Goal: Task Accomplishment & Management: Manage account settings

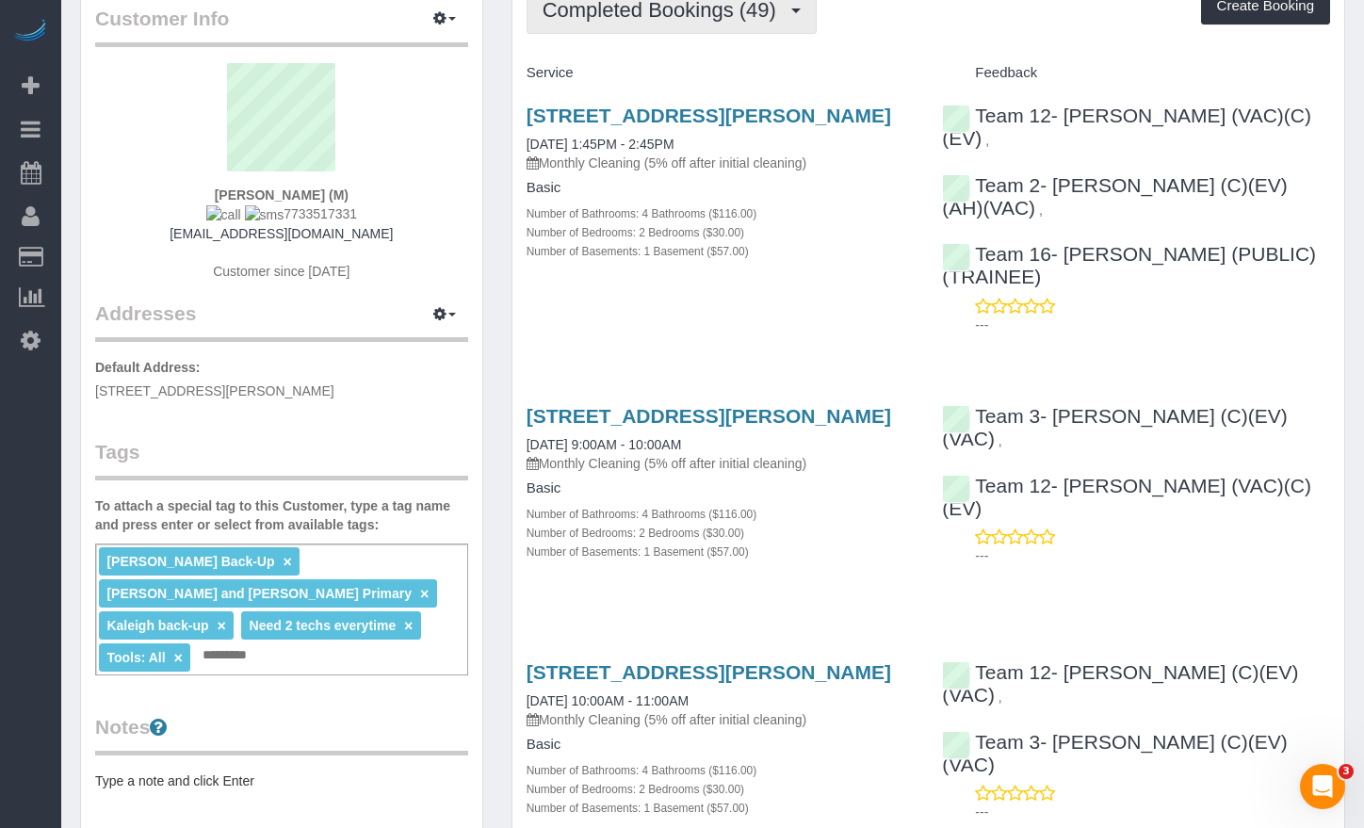
click at [637, 8] on span "Completed Bookings (49)" at bounding box center [664, 10] width 243 height 24
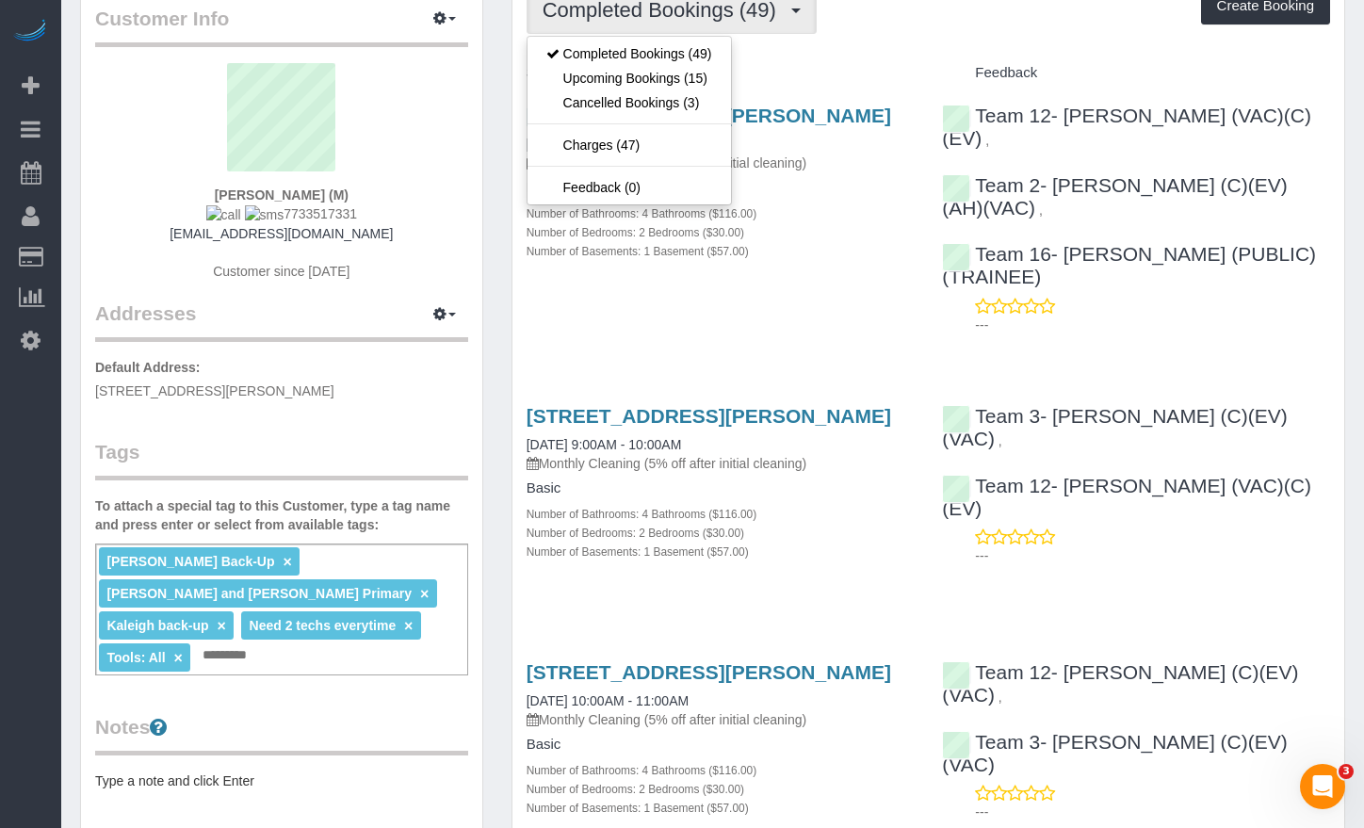
click at [1016, 29] on div "Completed Bookings (49) Completed Bookings (49) Upcoming Bookings (15) Cancelle…" at bounding box center [929, 10] width 804 height 48
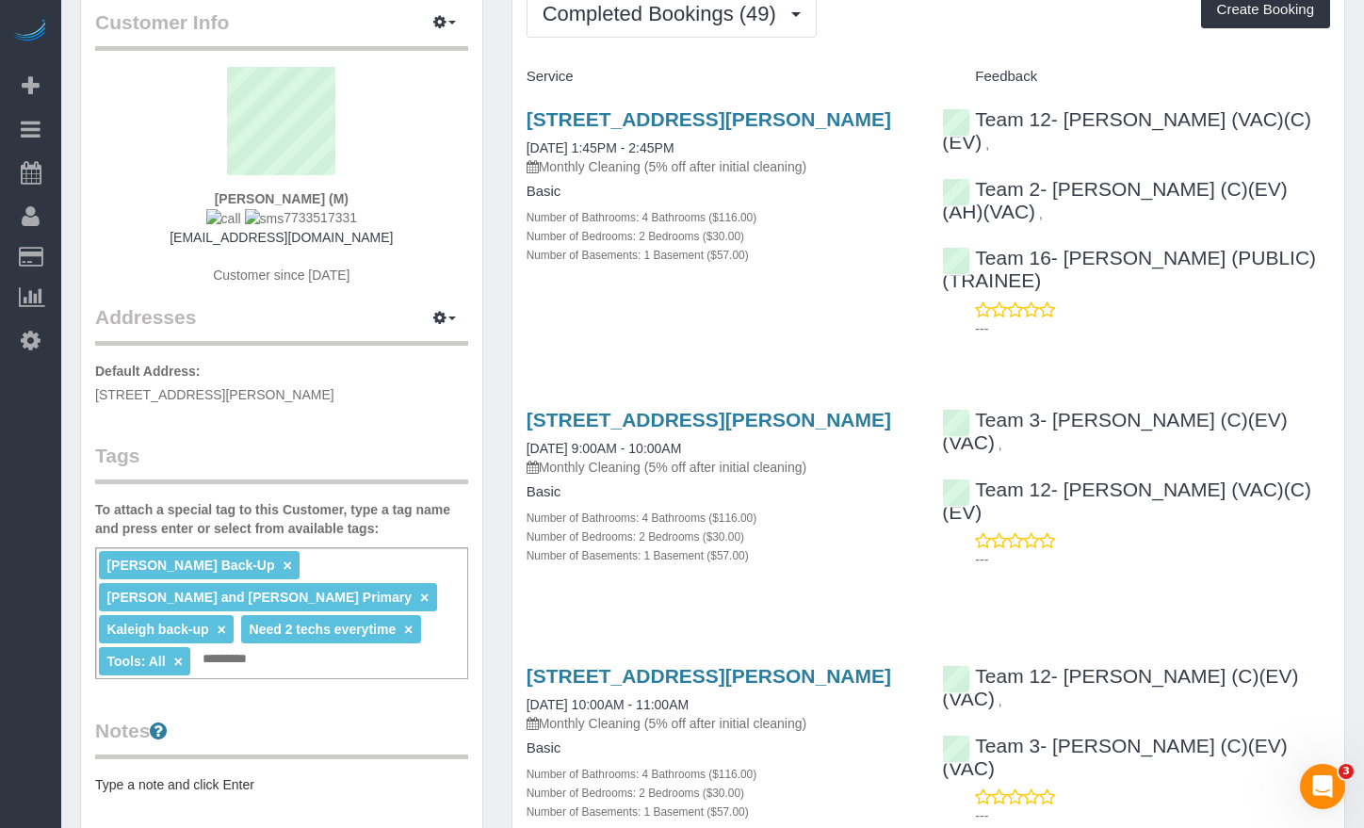
scroll to position [0, 0]
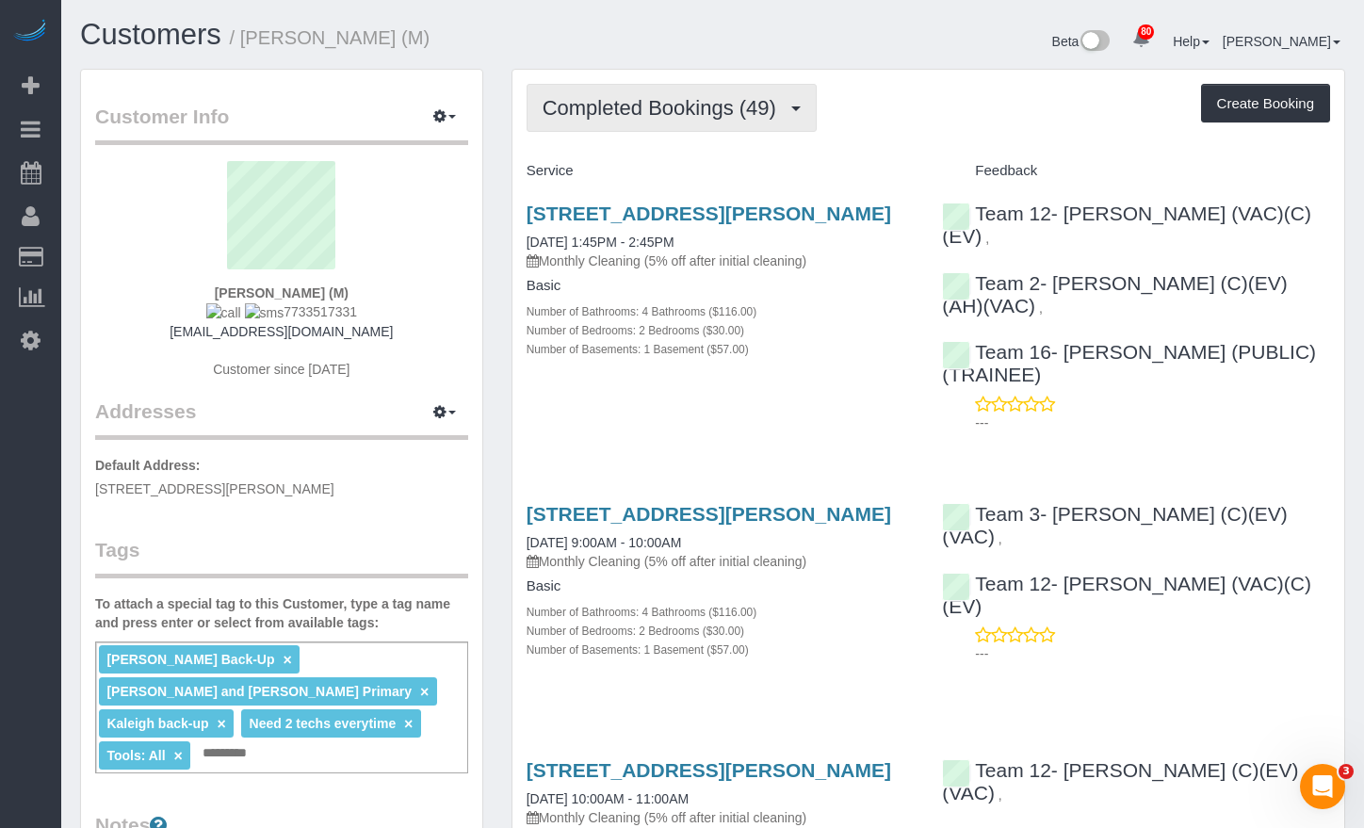
click at [663, 98] on span "Completed Bookings (49)" at bounding box center [664, 108] width 243 height 24
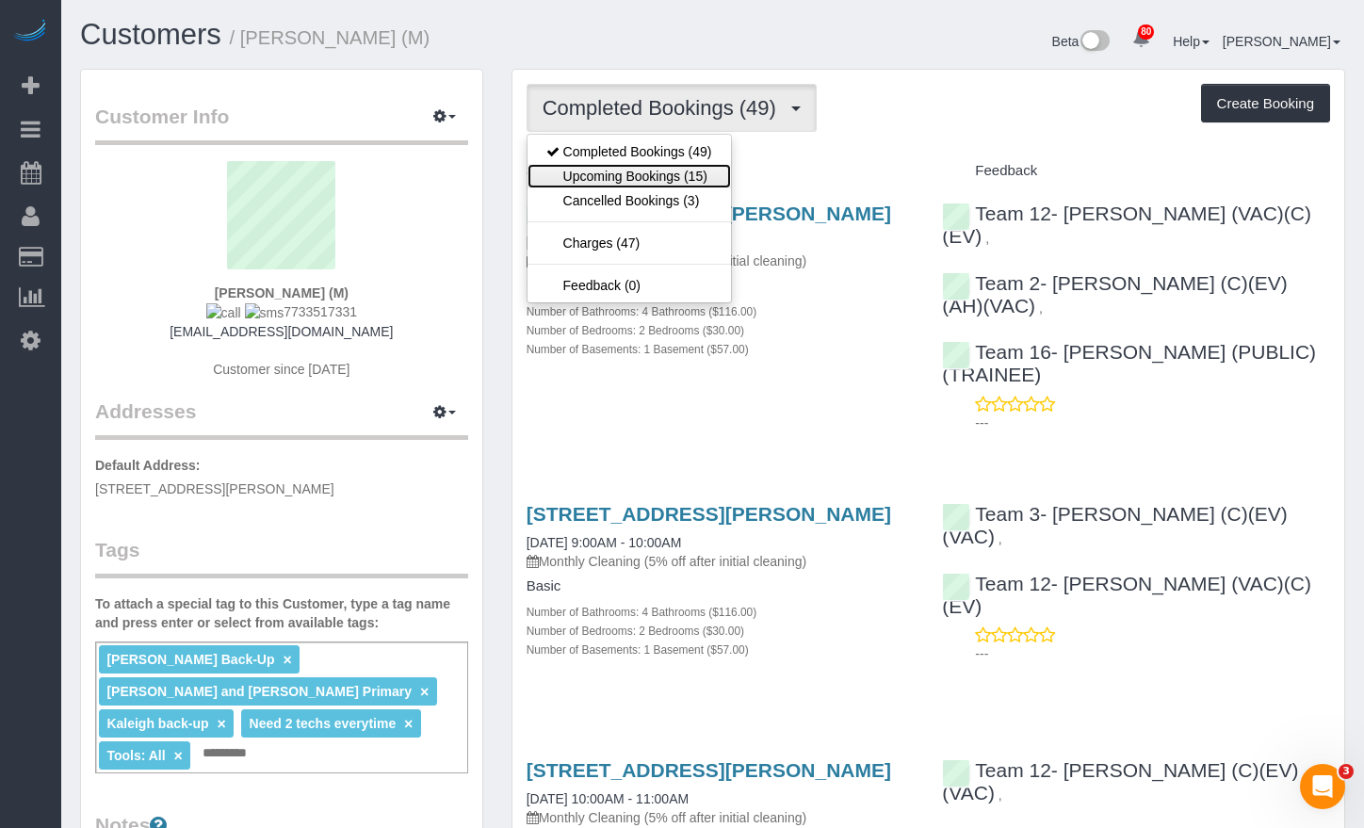
click at [656, 178] on link "Upcoming Bookings (15)" at bounding box center [629, 176] width 203 height 24
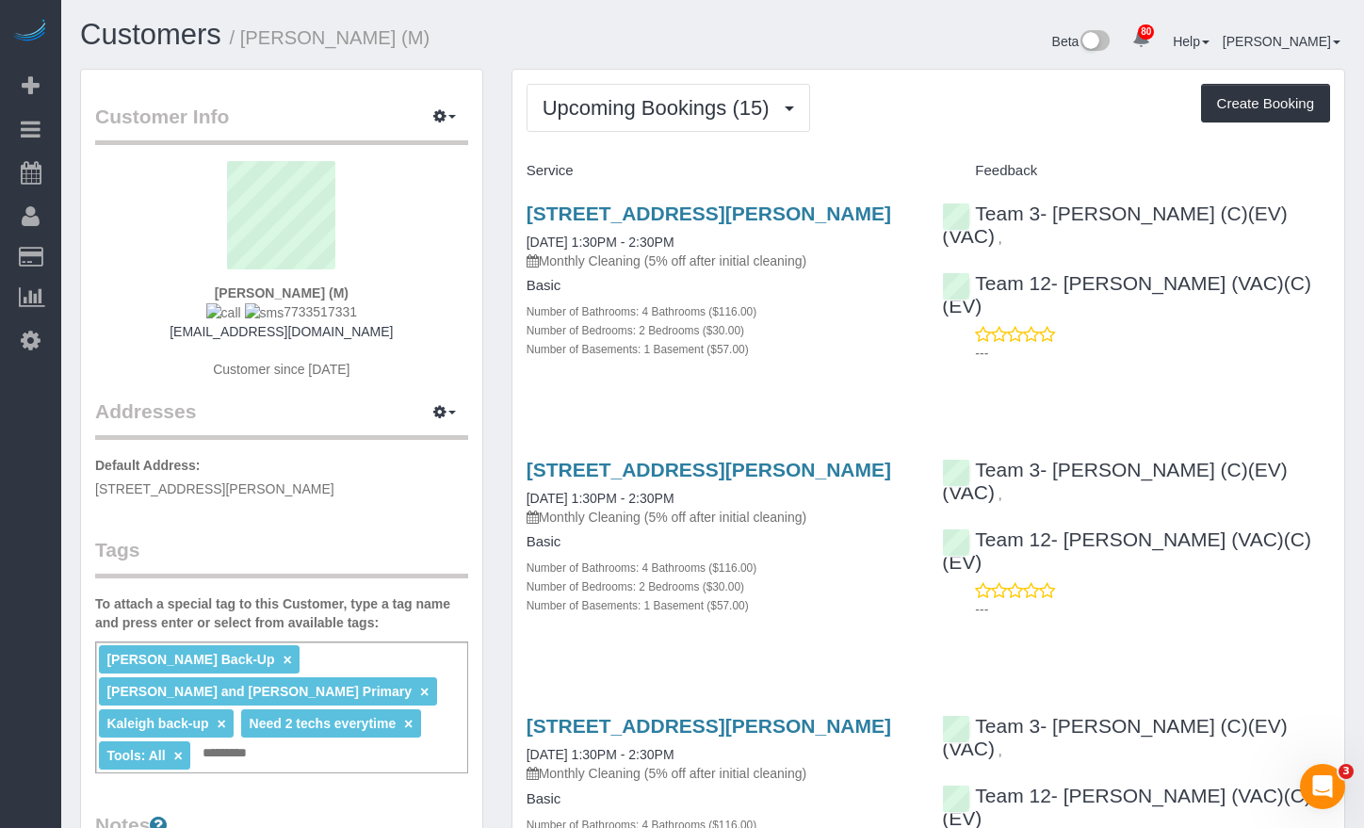
click at [887, 103] on div "Upcoming Bookings (15) Completed Bookings (49) Upcoming Bookings (15) Cancelled…" at bounding box center [929, 108] width 804 height 48
click at [691, 117] on span "Upcoming Bookings (15)" at bounding box center [661, 108] width 236 height 24
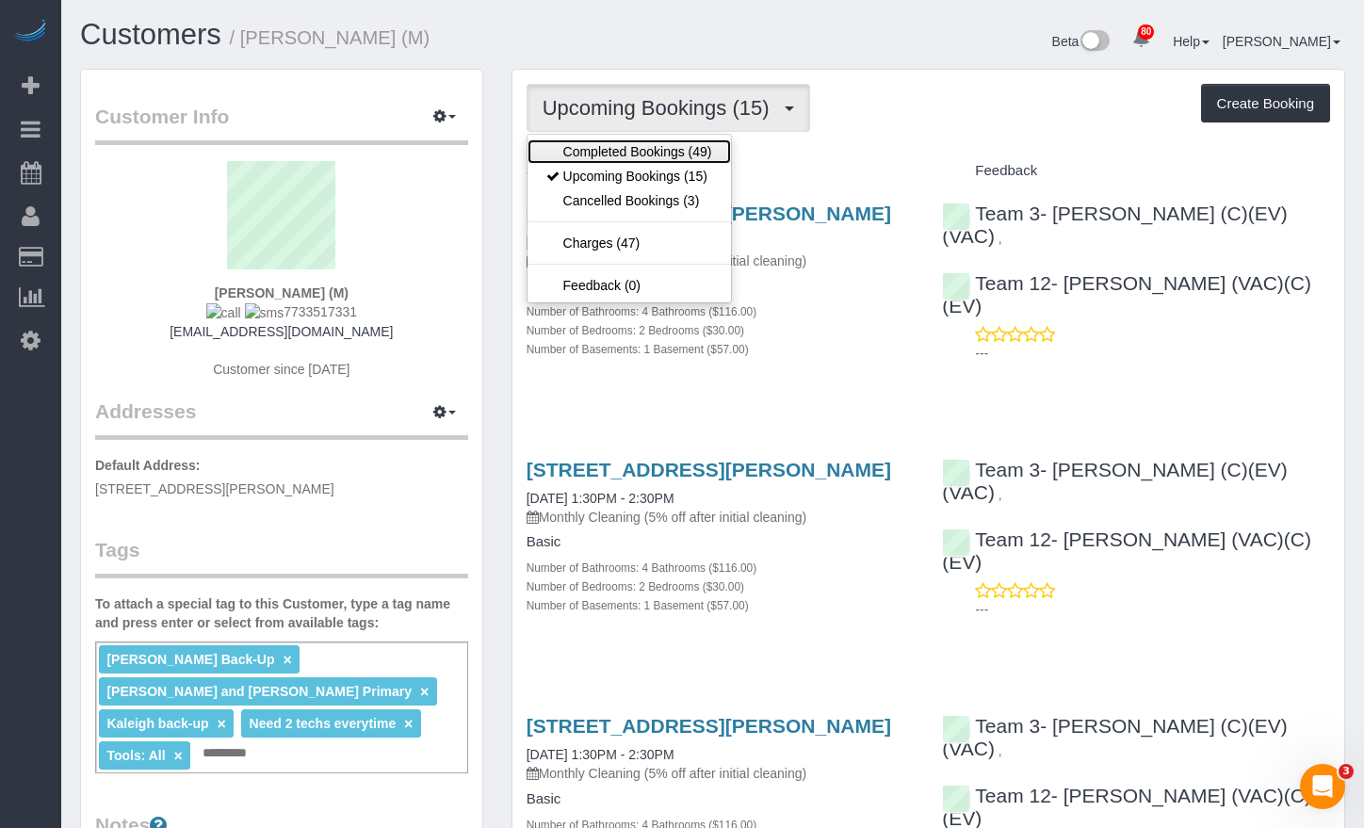
click at [671, 148] on link "Completed Bookings (49)" at bounding box center [629, 151] width 203 height 24
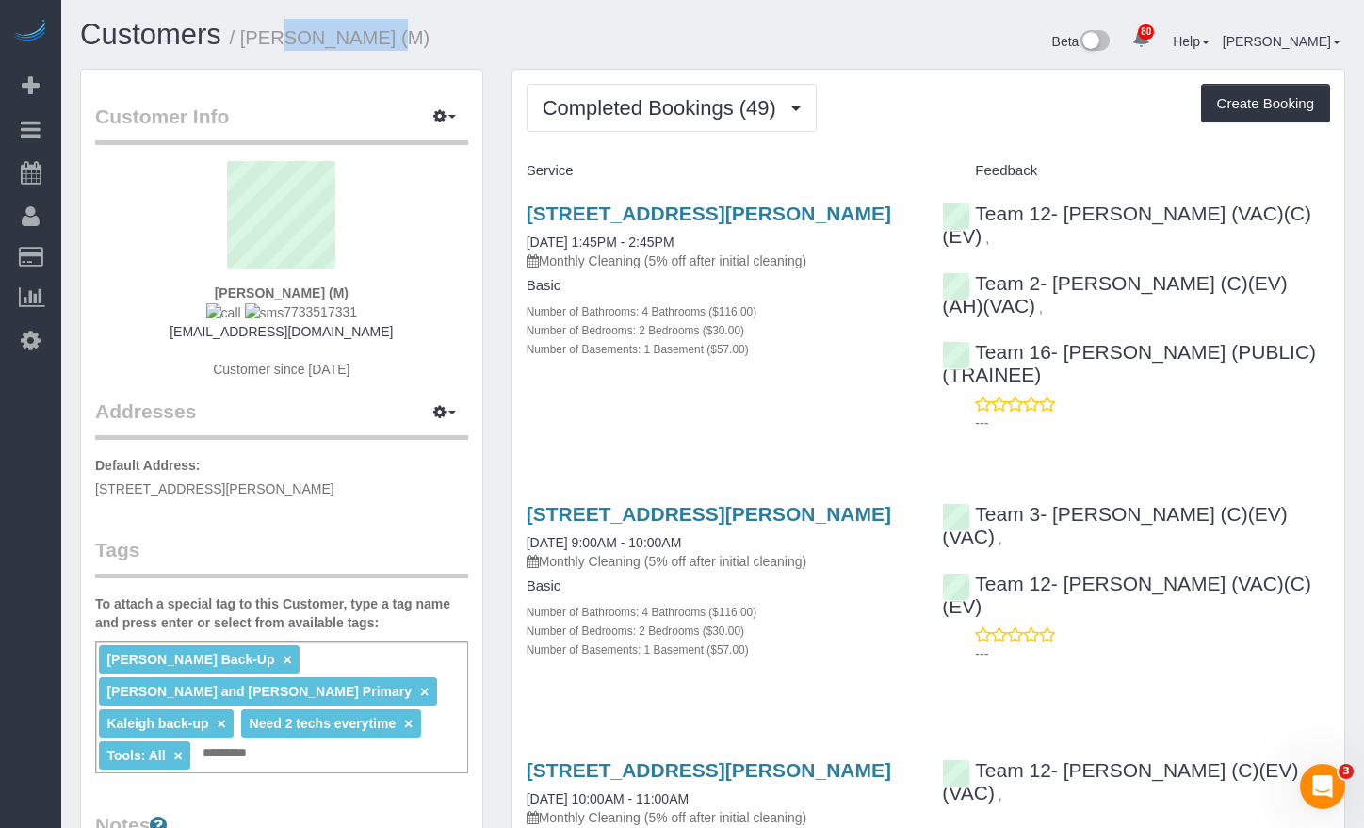
drag, startPoint x: 244, startPoint y: 43, endPoint x: 355, endPoint y: 47, distance: 111.2
click at [355, 47] on small "/ Meg Madison (M)" at bounding box center [330, 37] width 201 height 21
click at [739, 123] on button "Completed Bookings (49)" at bounding box center [672, 108] width 290 height 48
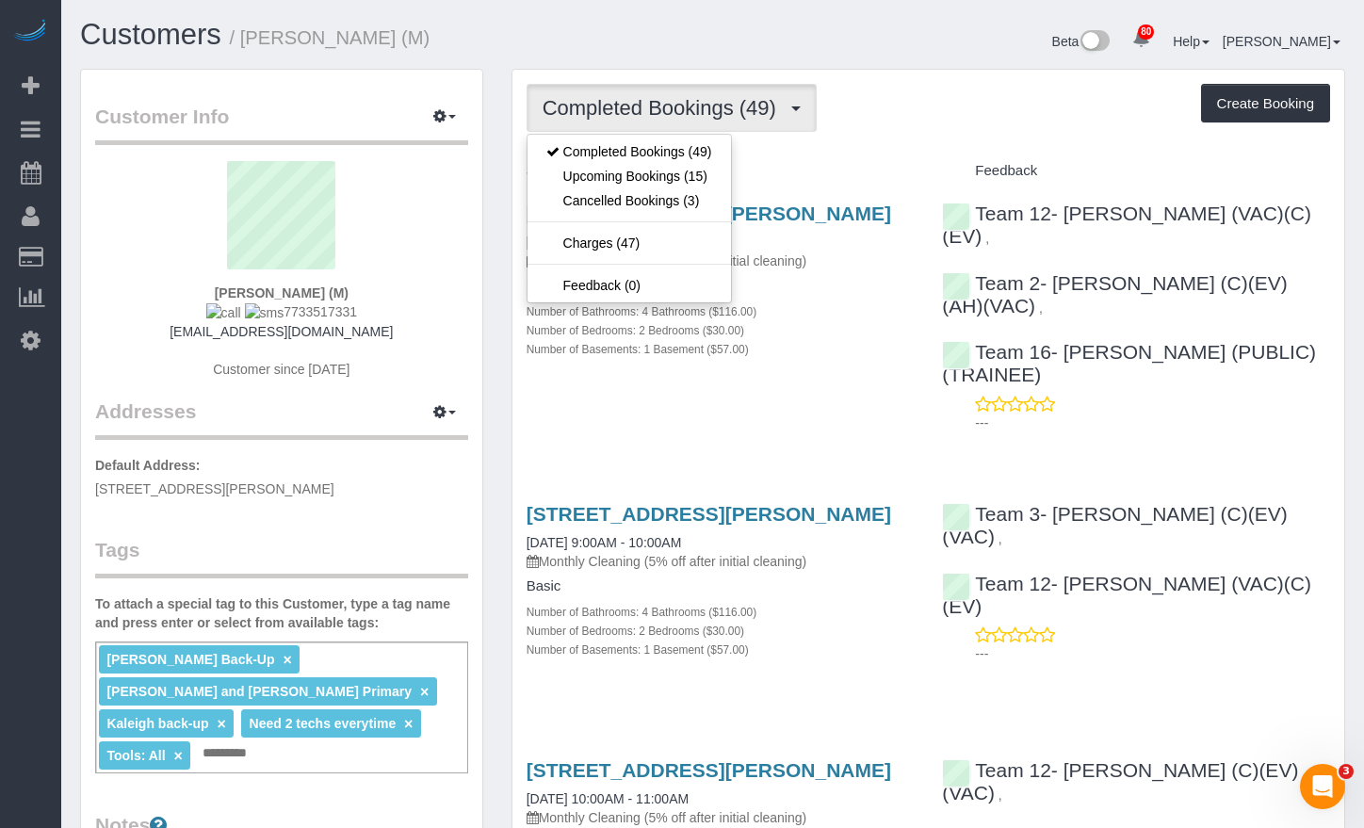
click at [879, 52] on div "Beta 80 Your Notifications You have 0 alerts × You have 1 to charge for 08/26/2…" at bounding box center [1036, 44] width 647 height 50
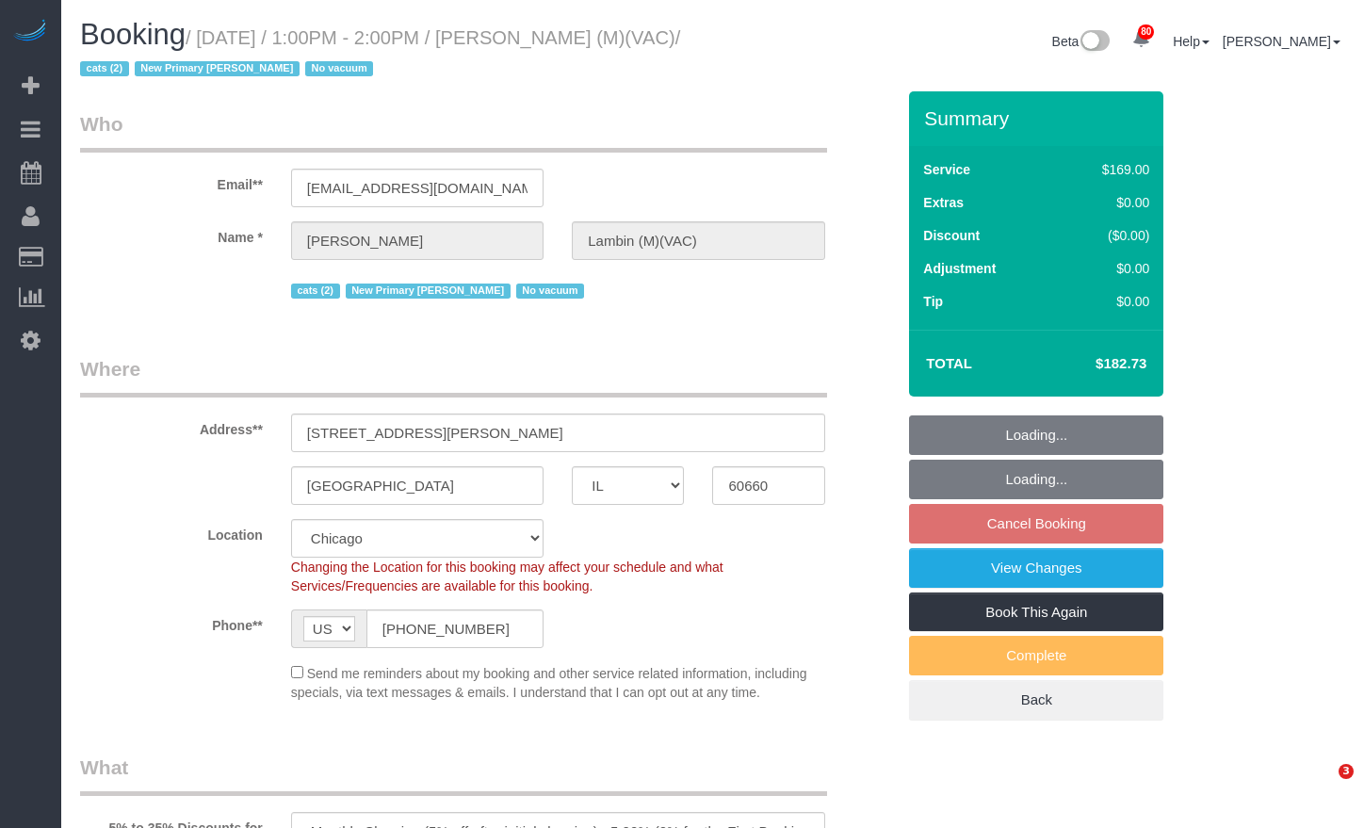
select select "IL"
select select "2"
select select "number:69"
select select "number:139"
select select "number:98"
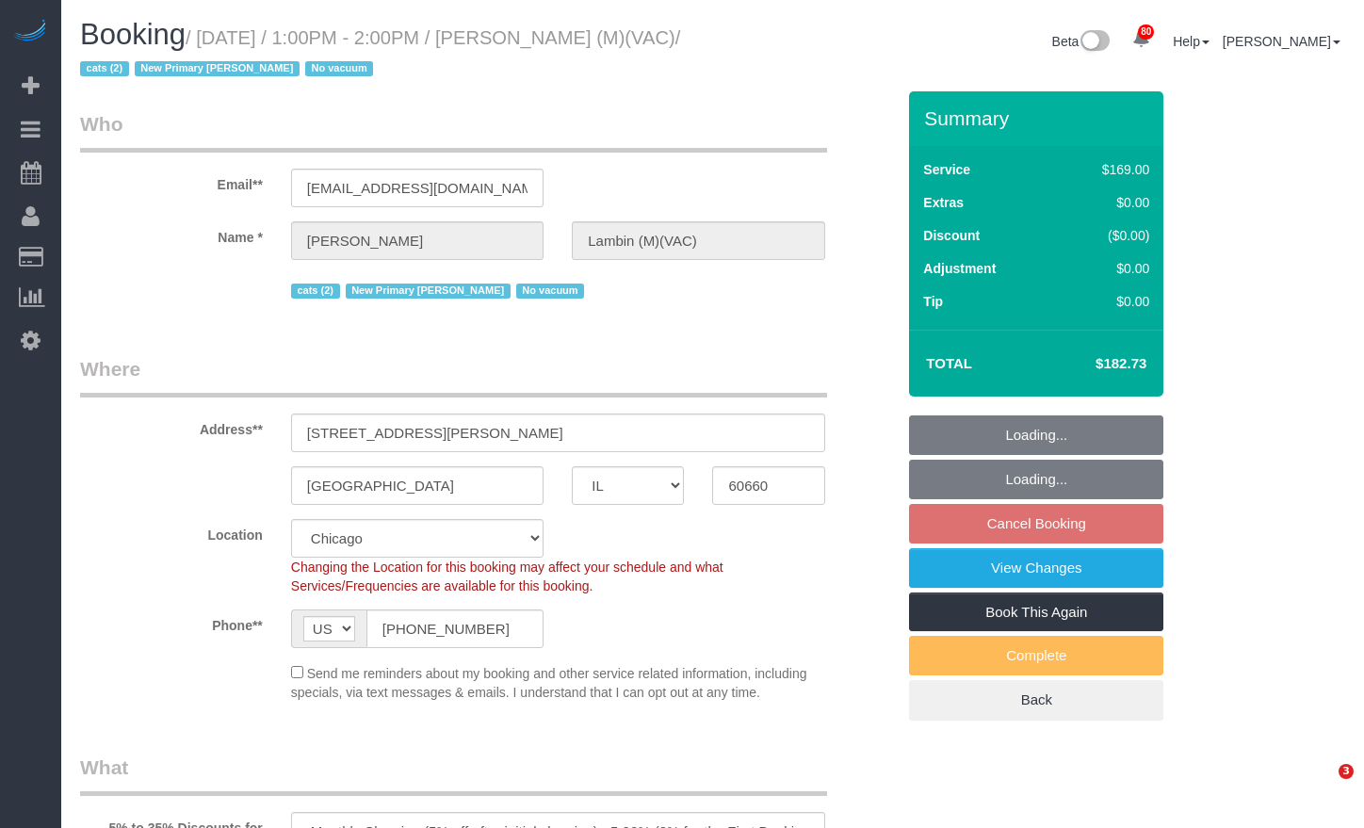
select select "number:141"
select select "number:143"
select select "2"
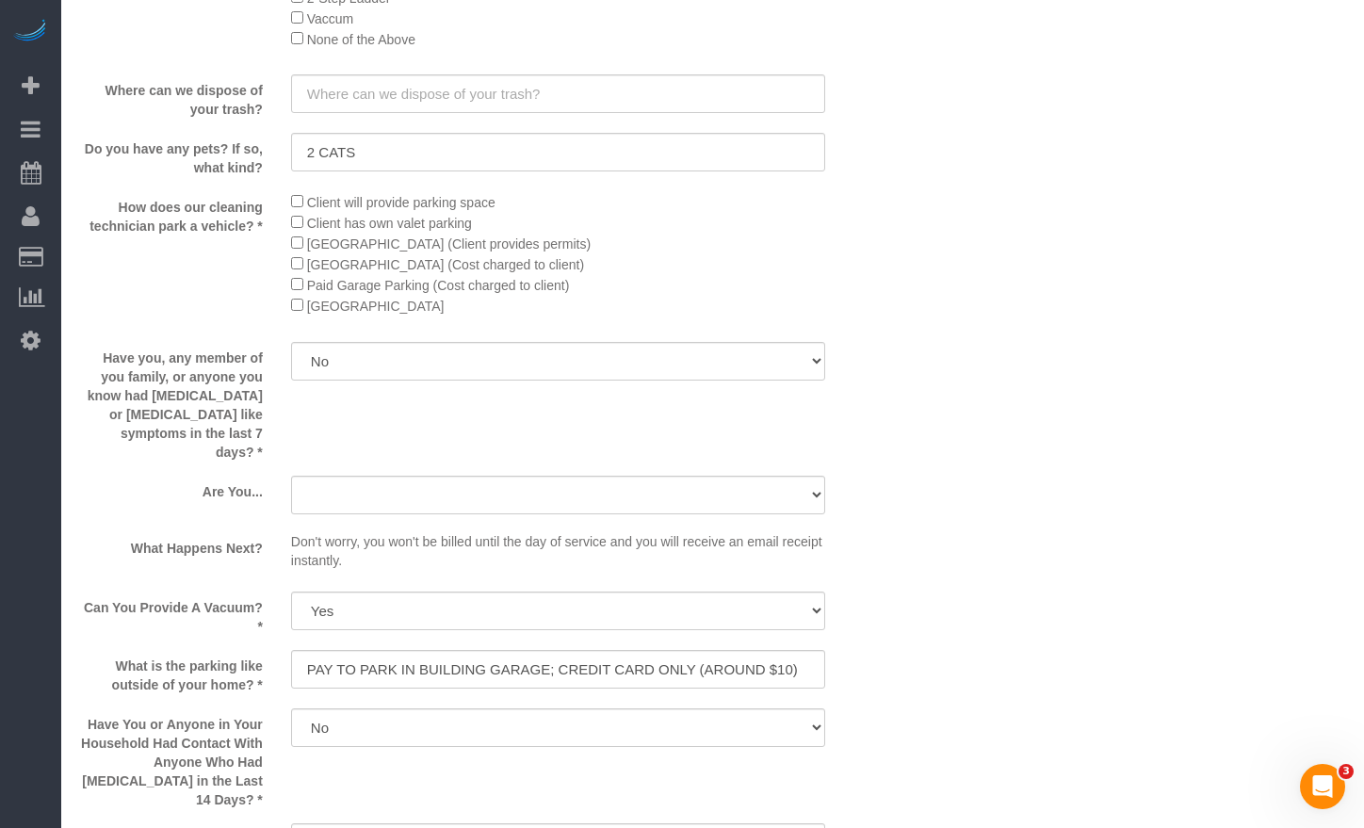
scroll to position [2544, 0]
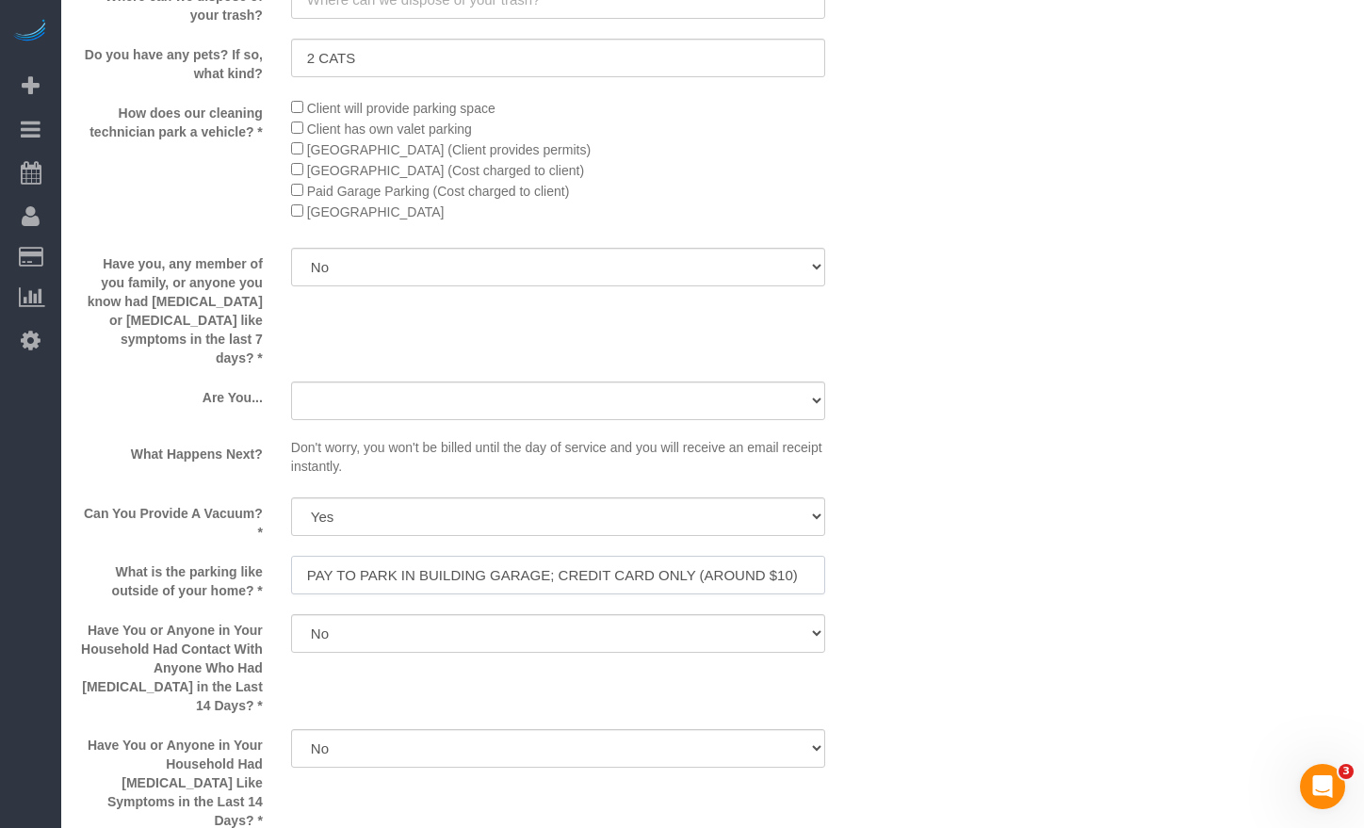
click at [731, 557] on input "PAY TO PARK IN BUILDING GARAGE; CREDIT CARD ONLY (AROUND $10)" at bounding box center [558, 575] width 534 height 39
click at [797, 556] on input "PAY TO PARK IN BUILDING GARAGE; CREDIT CARD ONLY (AROUND $10)" at bounding box center [558, 575] width 534 height 39
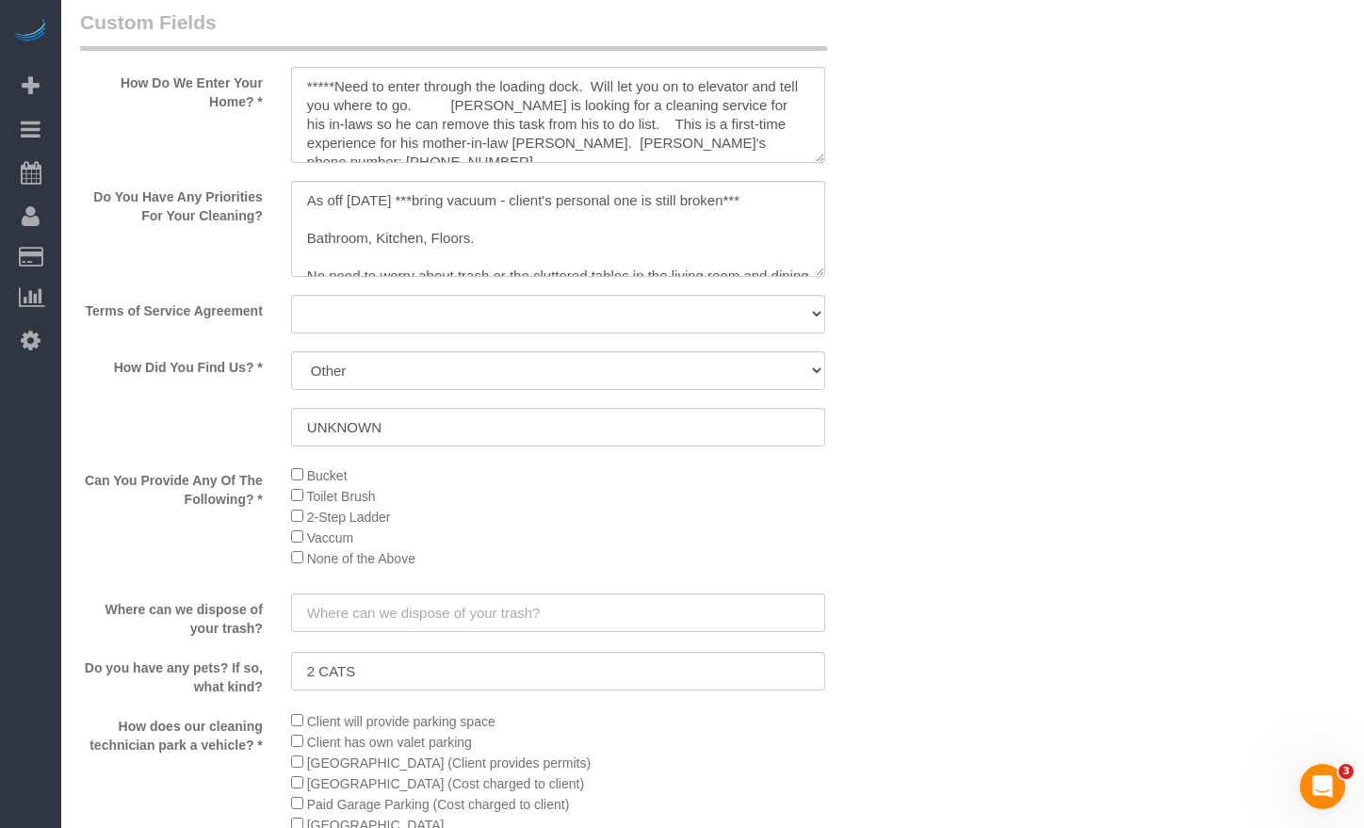
scroll to position [0, 0]
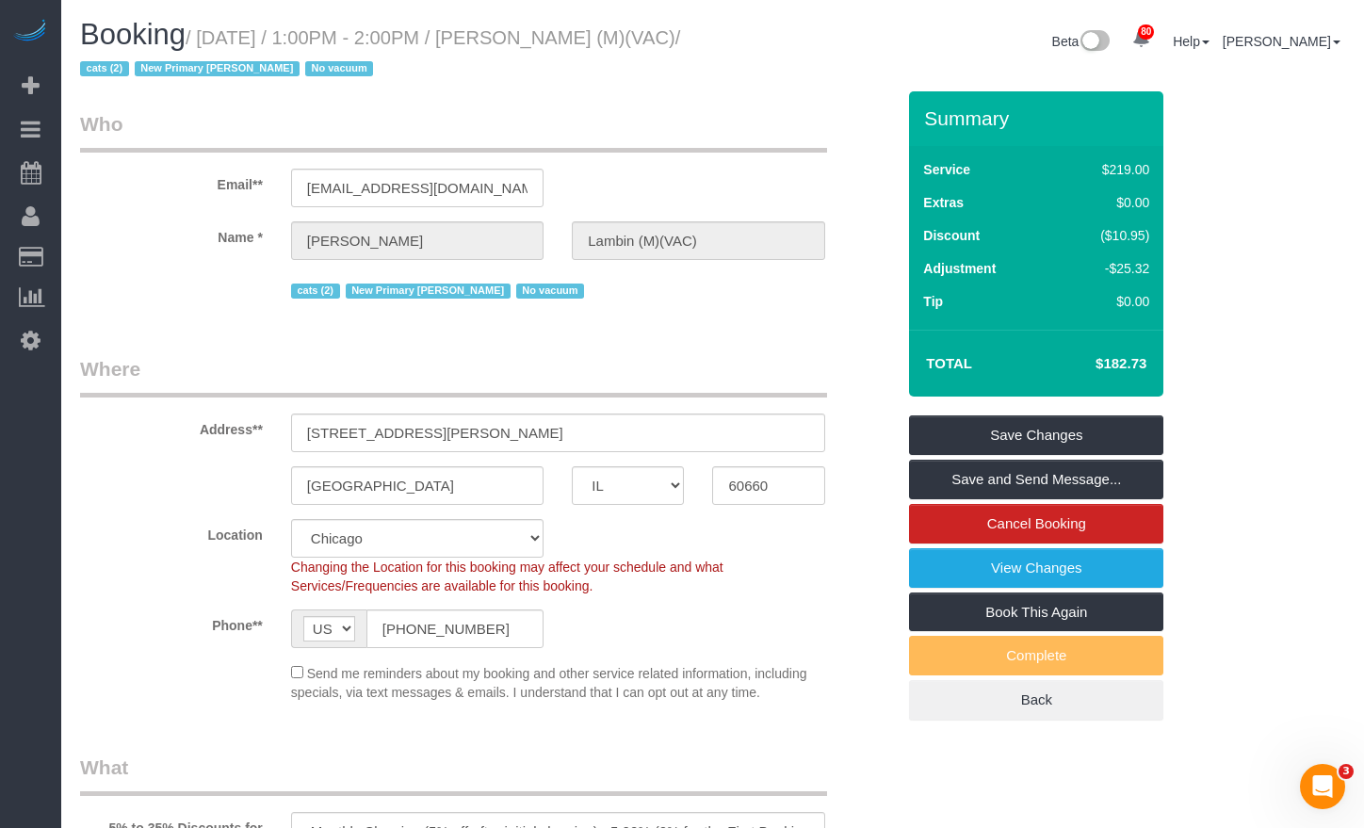
drag, startPoint x: 1082, startPoint y: 360, endPoint x: 1147, endPoint y: 354, distance: 65.3
click at [1147, 354] on td "$182.73" at bounding box center [1093, 363] width 122 height 47
copy h4 "$182.73"
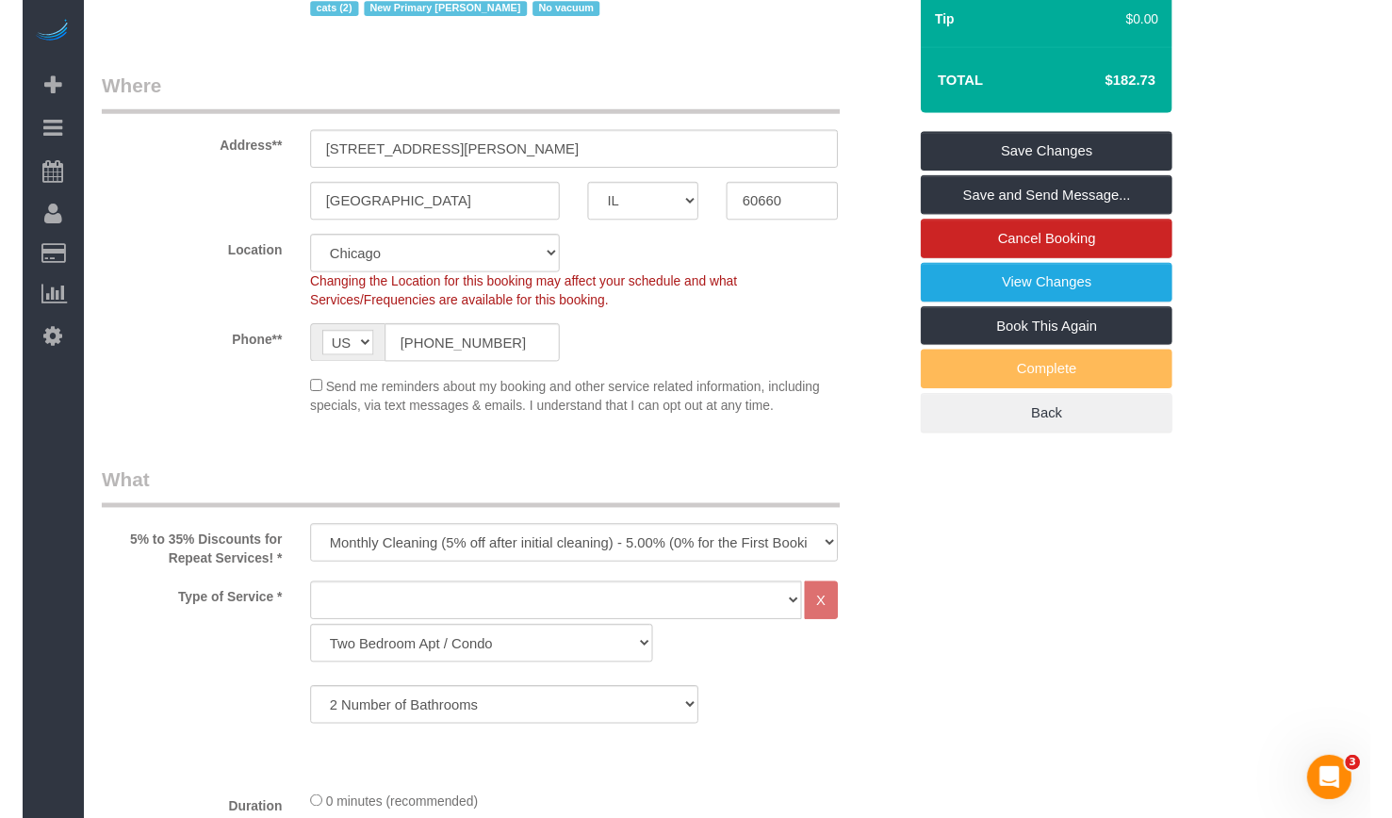
scroll to position [94, 0]
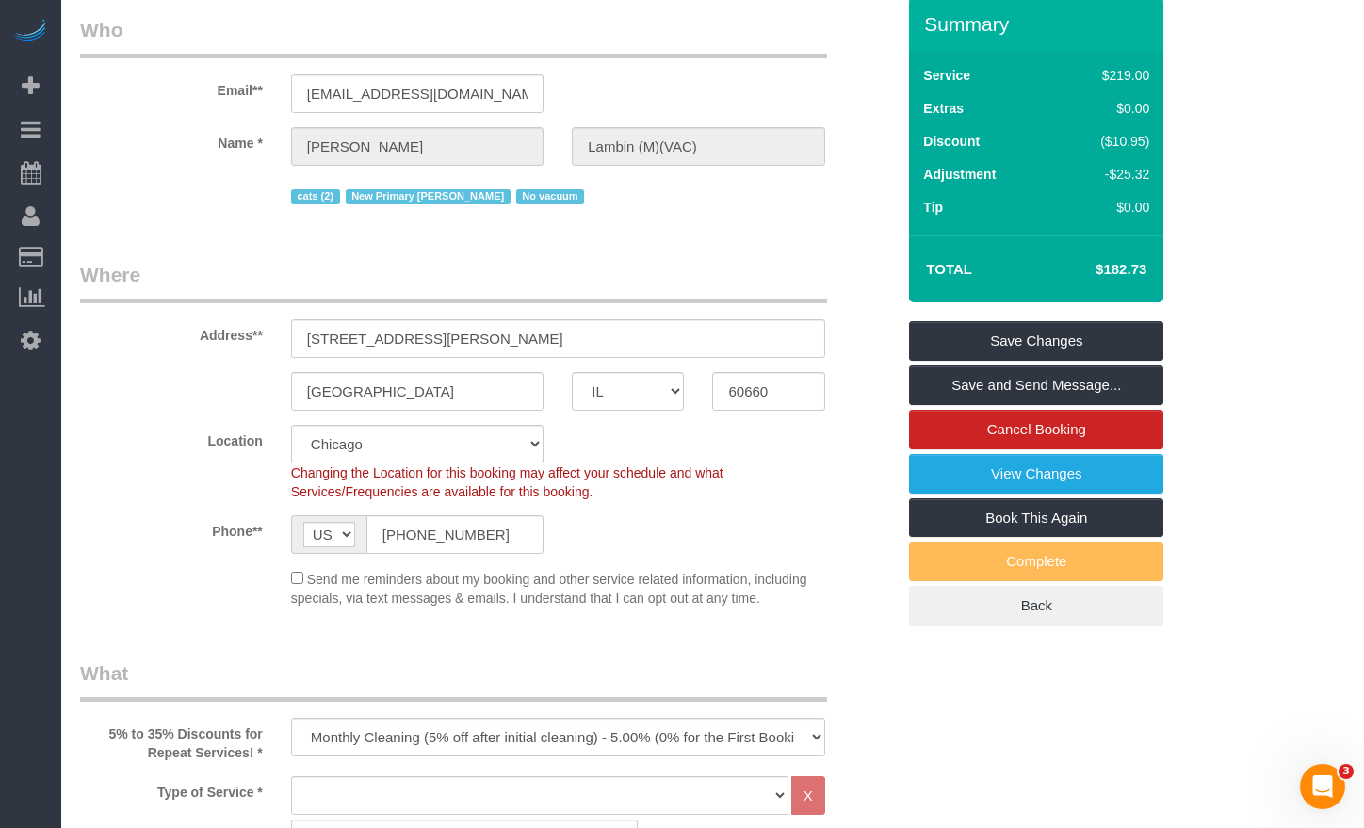
click at [1118, 174] on div "-$25.32" at bounding box center [1105, 174] width 89 height 19
drag, startPoint x: 1063, startPoint y: 282, endPoint x: 1185, endPoint y: 269, distance: 123.2
click at [1185, 269] on div "Summary Service $219.00 Extras $0.00 Discount ($10.95) Adjustment -$25.32 Tip $…" at bounding box center [1053, 330] width 317 height 667
drag, startPoint x: 1197, startPoint y: 314, endPoint x: 1213, endPoint y: 357, distance: 45.9
click at [1199, 326] on div "Summary Service $219.00 Extras $0.00 Discount ($10.95) Adjustment -$25.32 Tip $…" at bounding box center [1053, 330] width 317 height 667
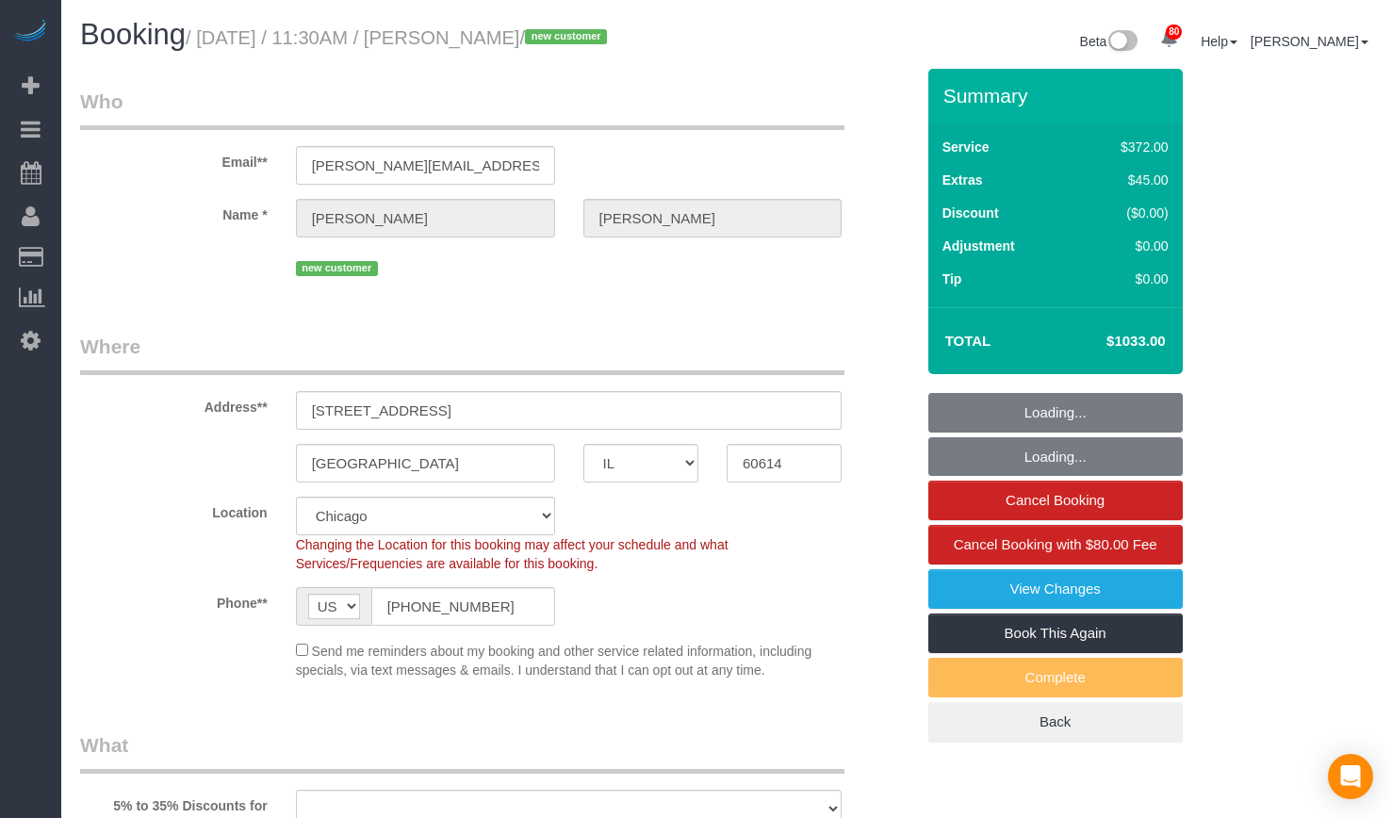
select select "IL"
select select "number:1"
select select "number:58"
select select "number:138"
select select "number:104"
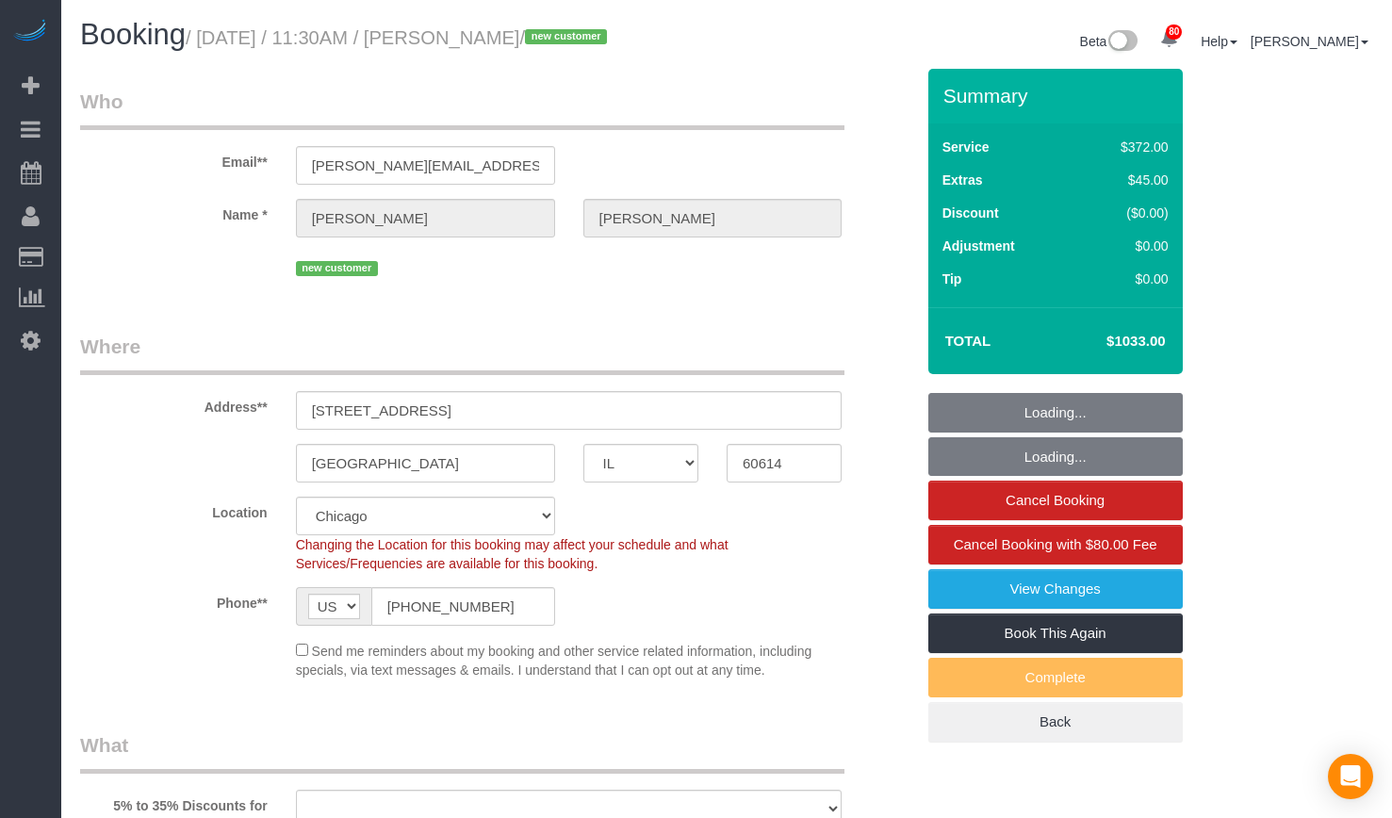
select select "object:1049"
select select "514"
select select "6"
select select "1"
select select "10"
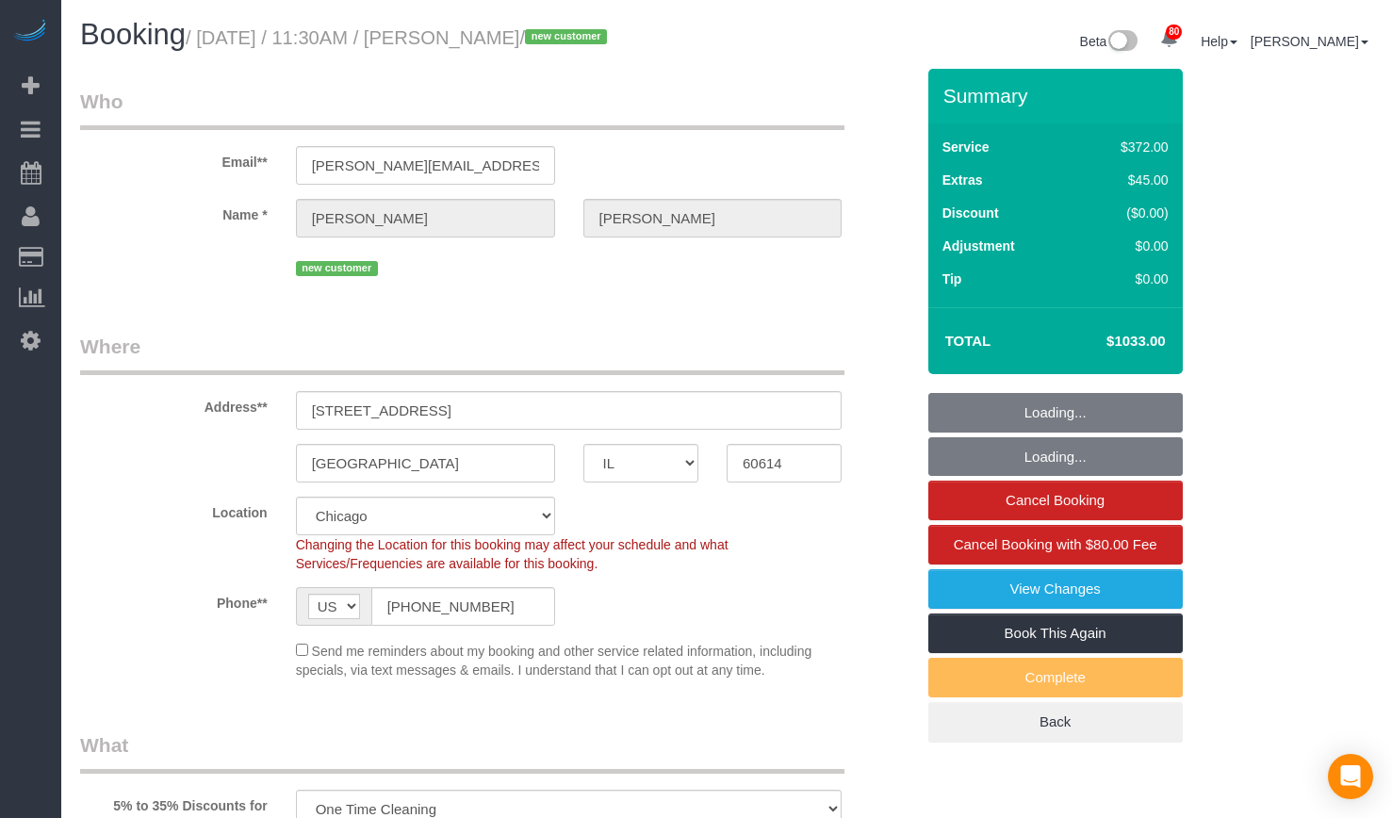
select select "object:1349"
select select "6"
select select "1"
select select "10"
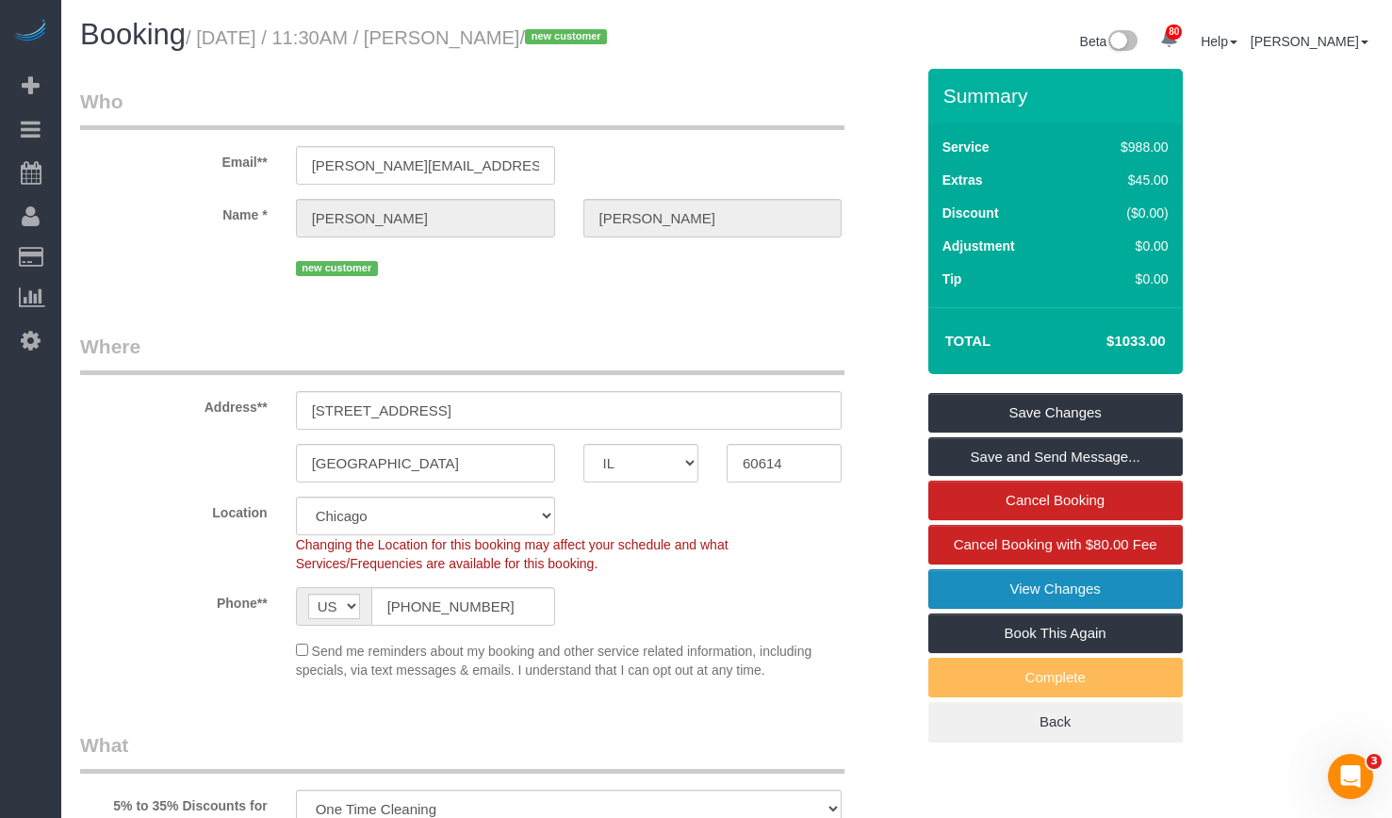
click at [1099, 595] on link "View Changes" at bounding box center [1055, 589] width 254 height 40
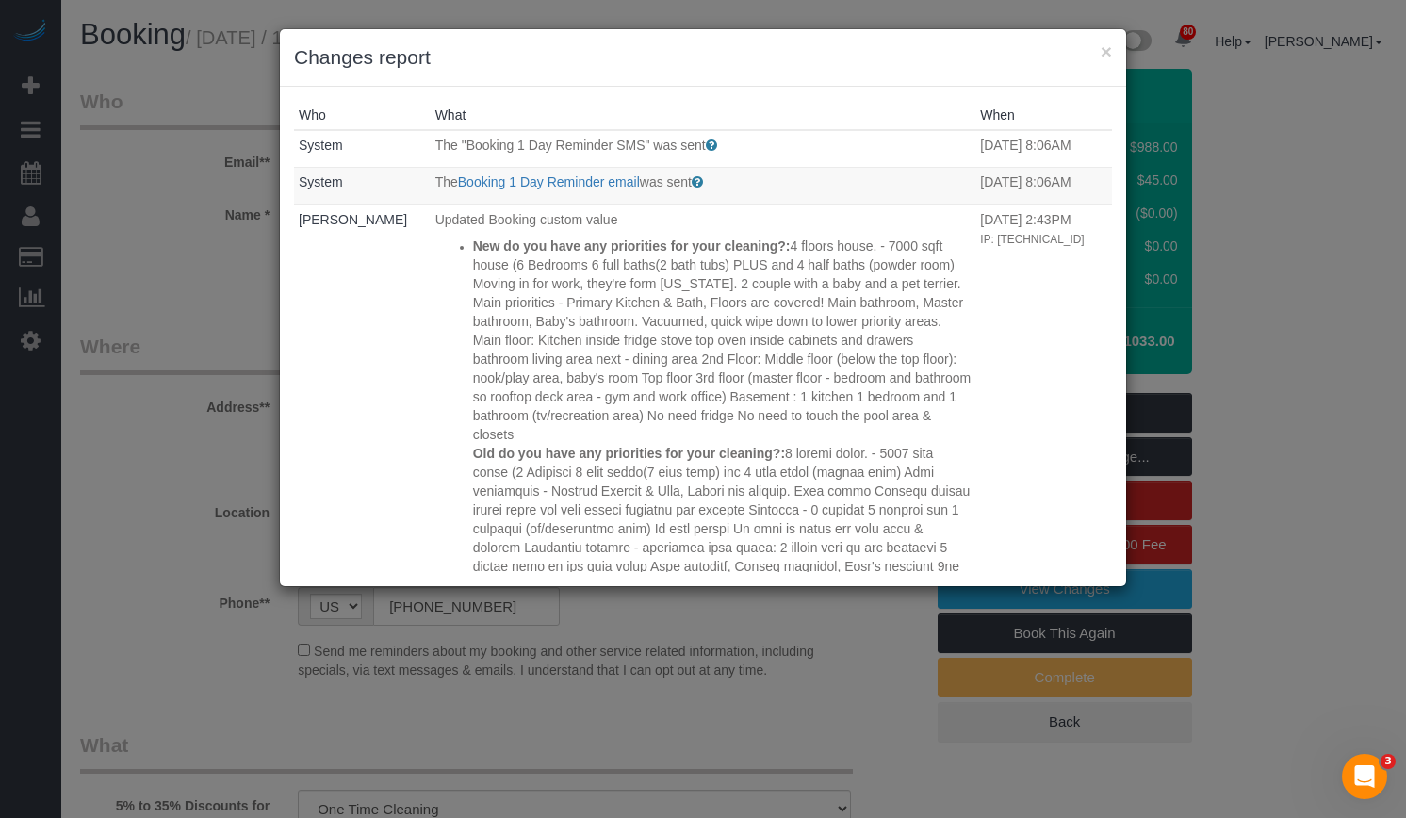
click at [1093, 48] on h3 "Changes report" at bounding box center [703, 57] width 818 height 28
click at [1104, 48] on button "×" at bounding box center [1105, 51] width 11 height 20
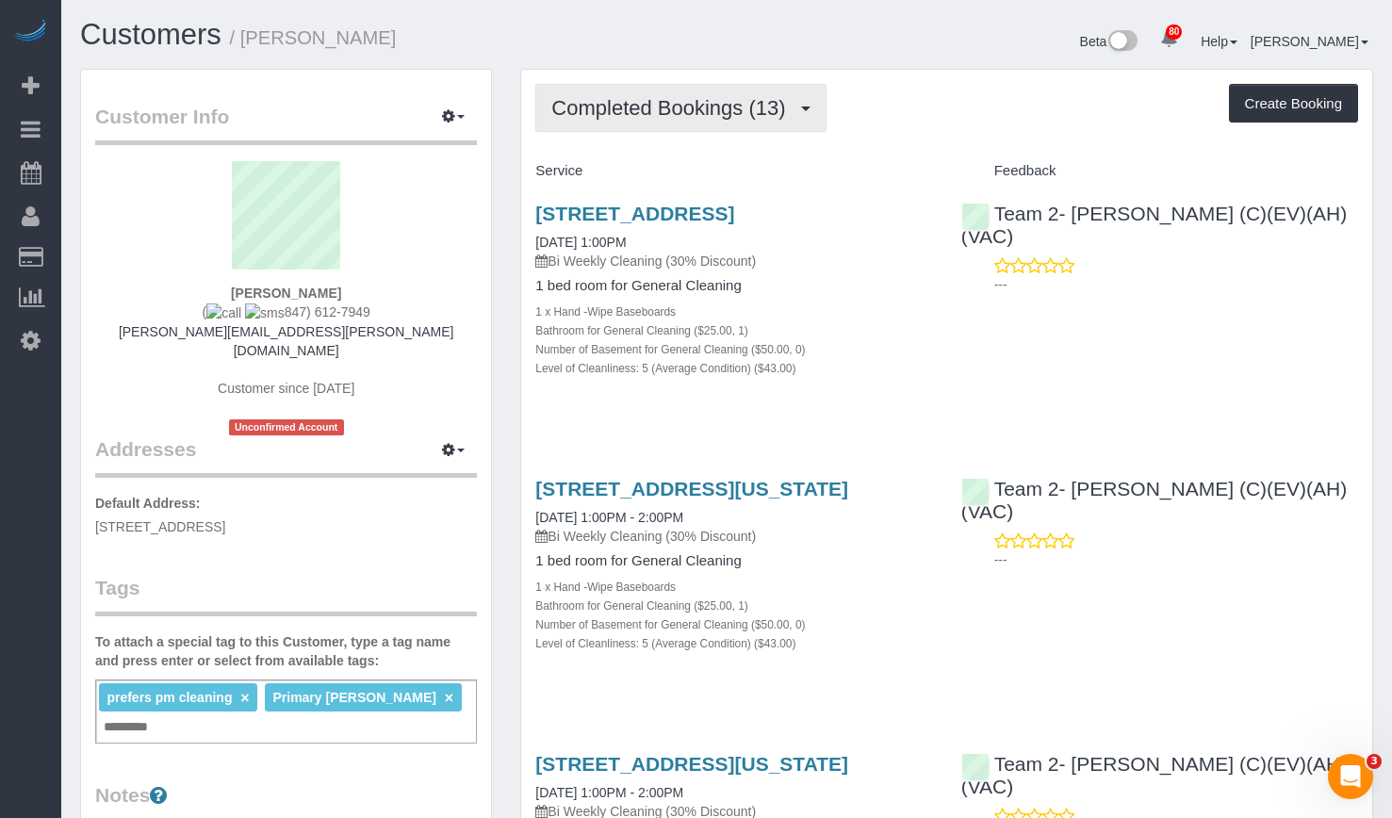
click at [728, 125] on button "Completed Bookings (13)" at bounding box center [680, 108] width 290 height 48
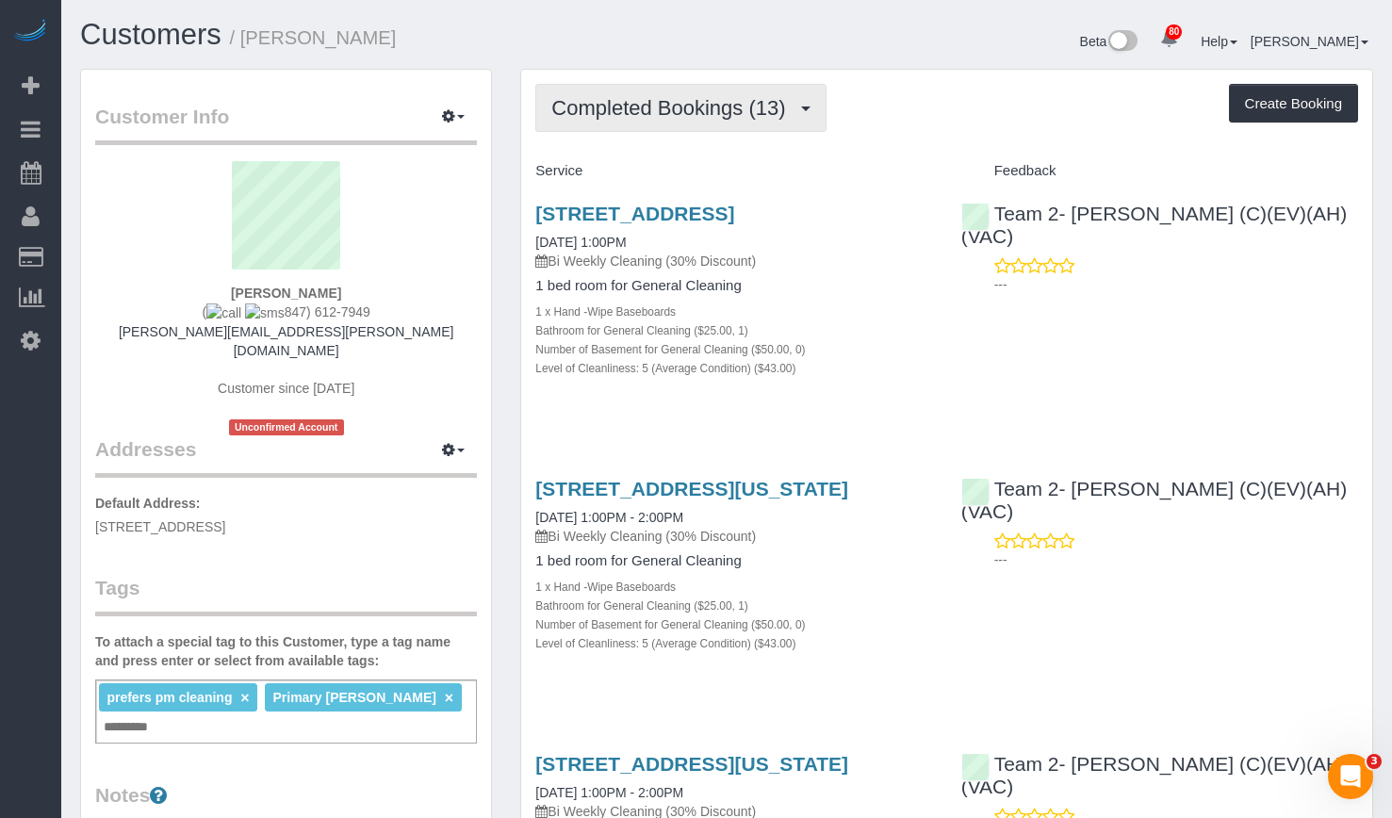
click at [755, 100] on span "Completed Bookings (13)" at bounding box center [672, 108] width 243 height 24
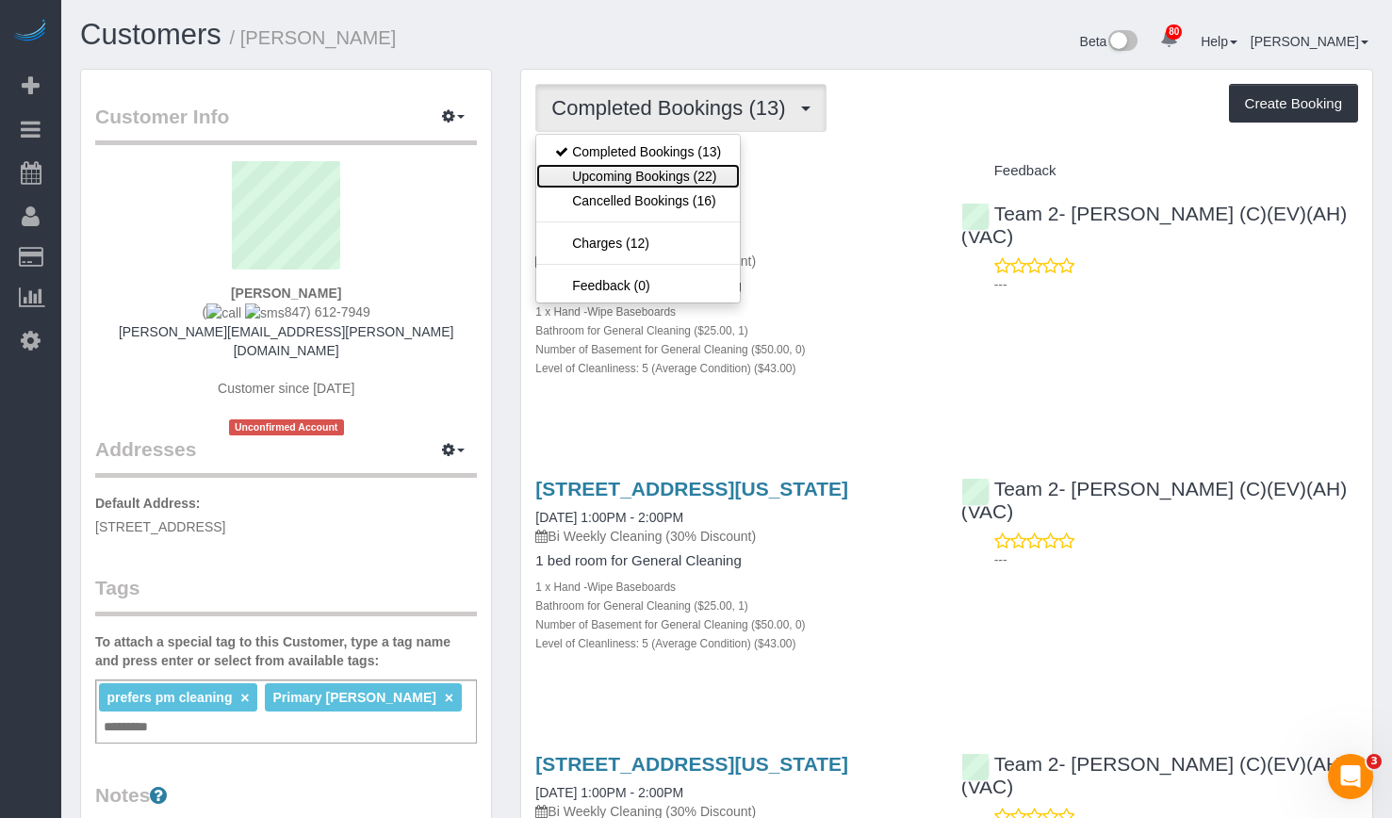
click at [703, 178] on link "Upcoming Bookings (22)" at bounding box center [637, 176] width 203 height 24
